Goal: Information Seeking & Learning: Learn about a topic

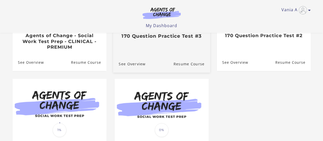
scroll to position [102, 0]
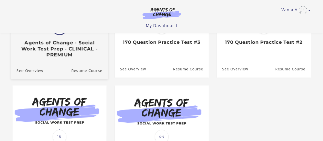
click at [34, 47] on h3 "Agents of Change - Social Work Test Prep - CLINICAL - PREMIUM" at bounding box center [59, 49] width 86 height 18
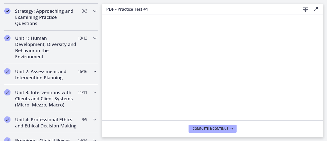
scroll to position [128, 0]
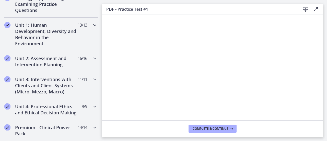
click at [45, 32] on h2 "Unit 1: Human Development, Diversity and Behavior in the Environment" at bounding box center [46, 34] width 62 height 24
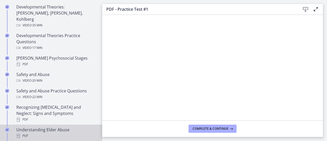
scroll to position [153, 0]
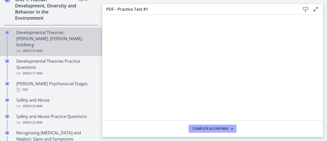
click at [28, 37] on div "Developmental Theories: [PERSON_NAME], [PERSON_NAME], Kohlberg Video · 35 min" at bounding box center [56, 41] width 80 height 24
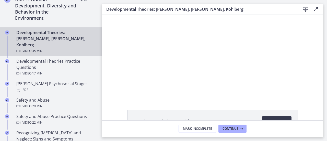
click at [314, 9] on icon at bounding box center [315, 9] width 6 height 6
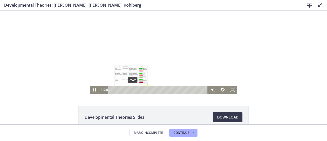
click at [131, 89] on div "7:42" at bounding box center [159, 89] width 94 height 8
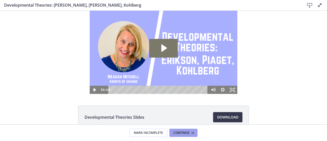
click at [178, 132] on span "Continue" at bounding box center [181, 132] width 16 height 4
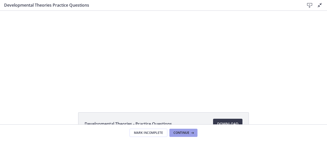
click at [181, 131] on span "Continue" at bounding box center [181, 132] width 16 height 4
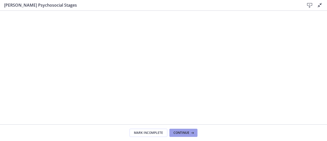
click at [184, 131] on span "Continue" at bounding box center [181, 132] width 16 height 4
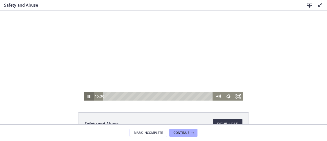
click at [86, 96] on icon "Pause" at bounding box center [89, 96] width 10 height 8
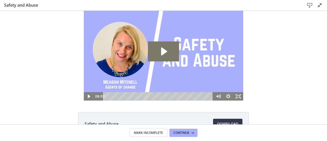
scroll to position [35, 0]
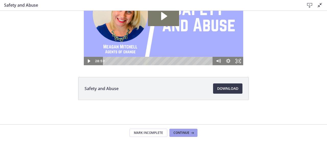
click at [181, 132] on span "Continue" at bounding box center [181, 132] width 16 height 4
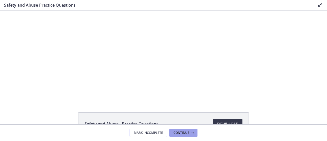
click at [179, 132] on span "Continue" at bounding box center [181, 132] width 16 height 4
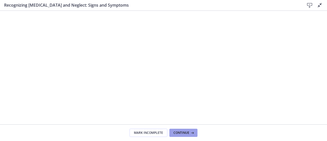
click at [186, 130] on span "Continue" at bounding box center [181, 132] width 16 height 4
click at [190, 132] on icon at bounding box center [191, 132] width 5 height 4
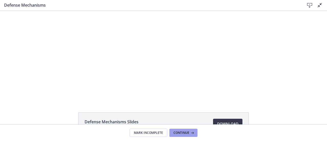
click at [186, 132] on span "Continue" at bounding box center [181, 132] width 16 height 4
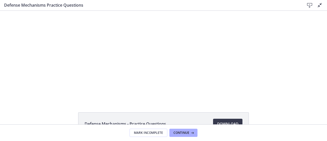
click at [319, 4] on icon at bounding box center [319, 5] width 6 height 6
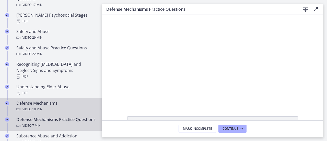
scroll to position [230, 0]
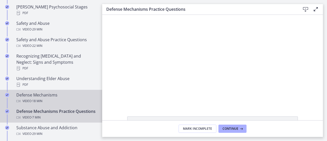
click at [38, 92] on div "Defense Mechanisms Video · 18 min" at bounding box center [56, 98] width 80 height 12
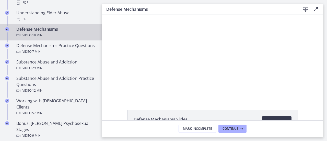
scroll to position [281, 0]
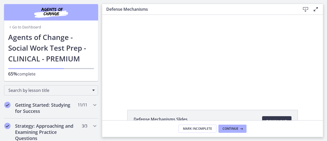
scroll to position [281, 0]
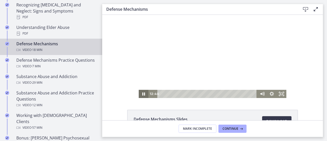
click at [142, 94] on icon "Pause" at bounding box center [143, 93] width 3 height 3
